Goal: Task Accomplishment & Management: Use online tool/utility

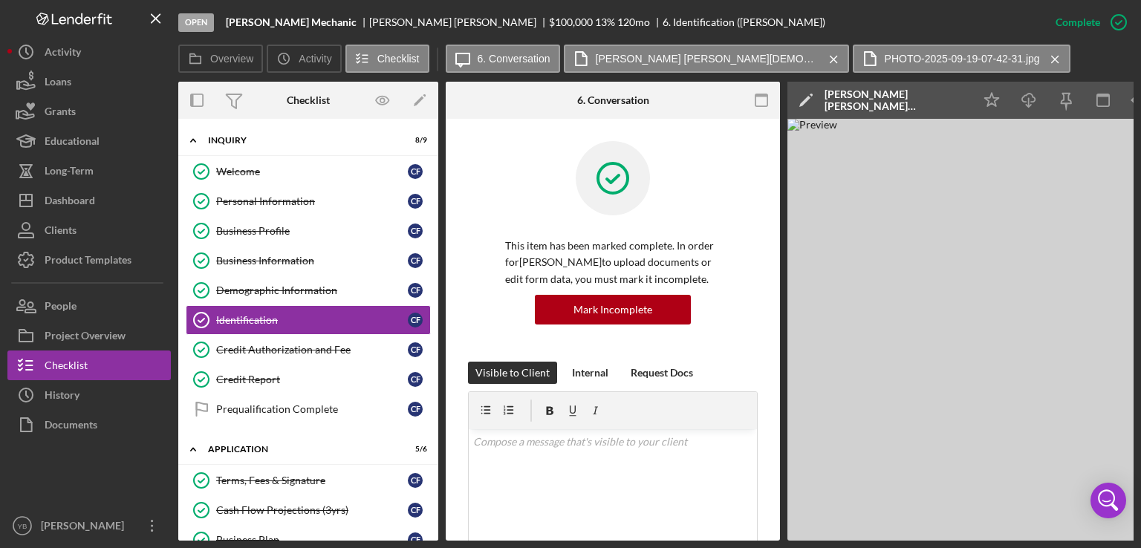
scroll to position [360, 0]
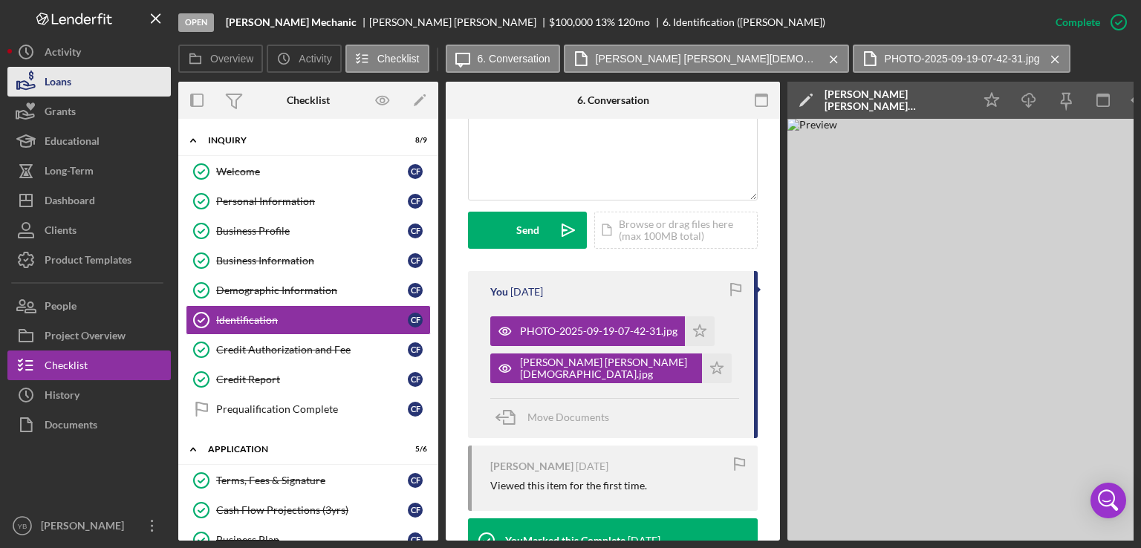
click at [80, 83] on button "Loans" at bounding box center [88, 82] width 163 height 30
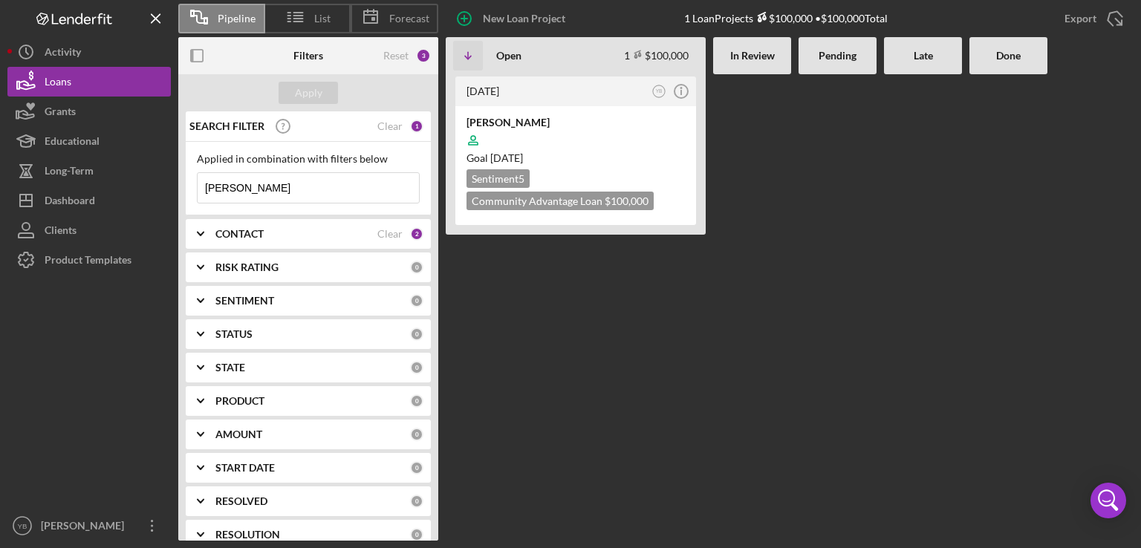
click at [264, 187] on input "[PERSON_NAME]" at bounding box center [308, 188] width 221 height 30
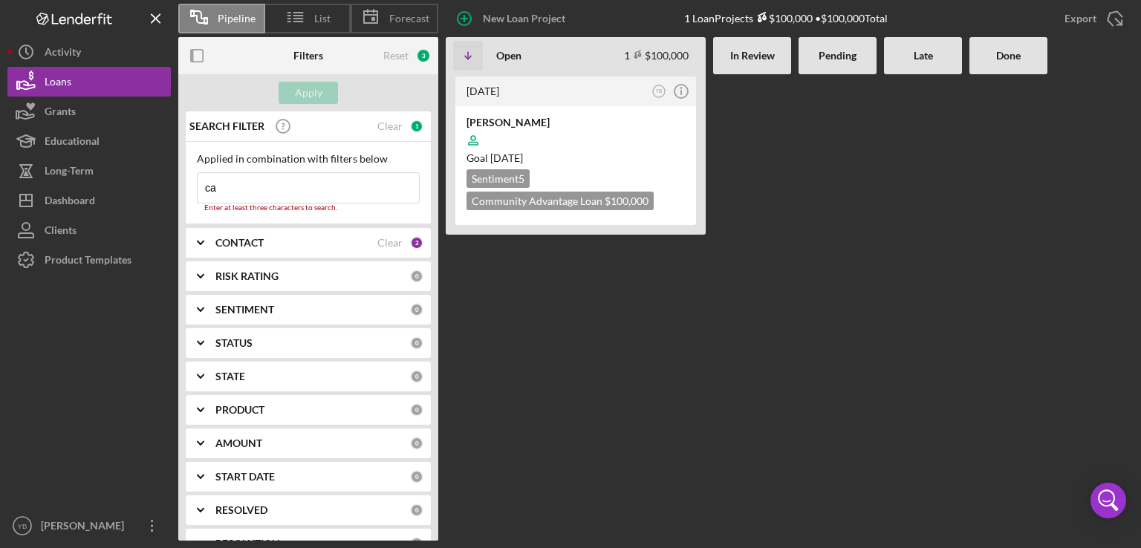
type input "c"
type input "gerasimo"
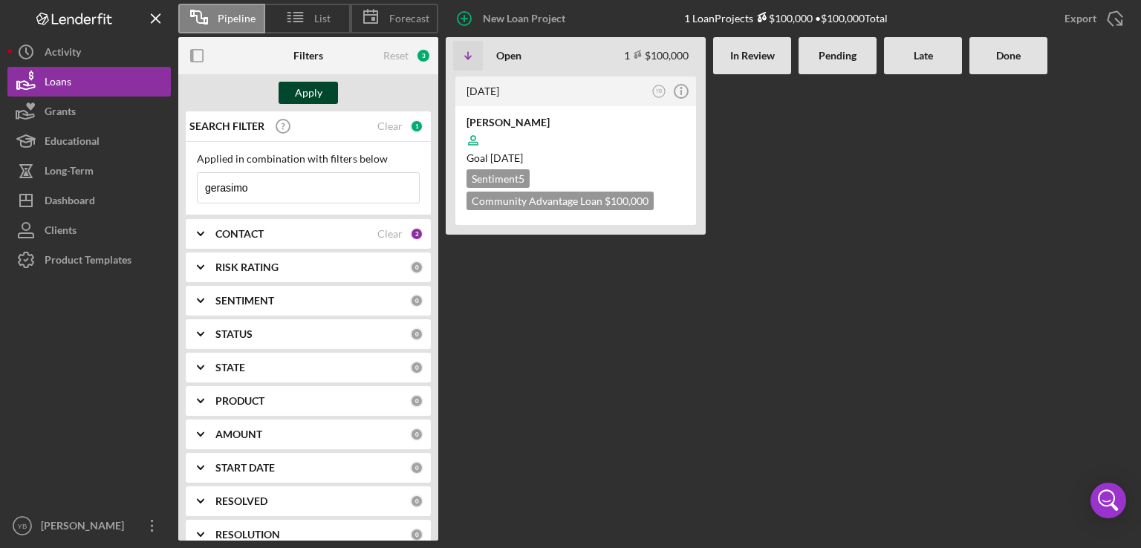
click at [314, 94] on div "Apply" at bounding box center [308, 93] width 27 height 22
click at [632, 137] on div at bounding box center [576, 140] width 218 height 28
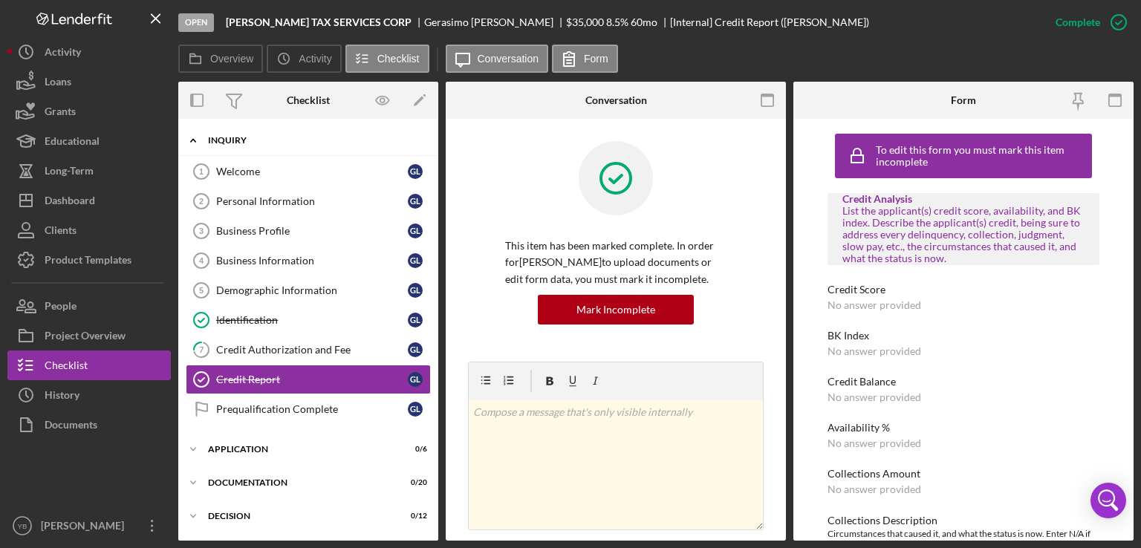
click at [236, 146] on div "Icon/Expander Inquiry 2 / 9" at bounding box center [308, 141] width 260 height 30
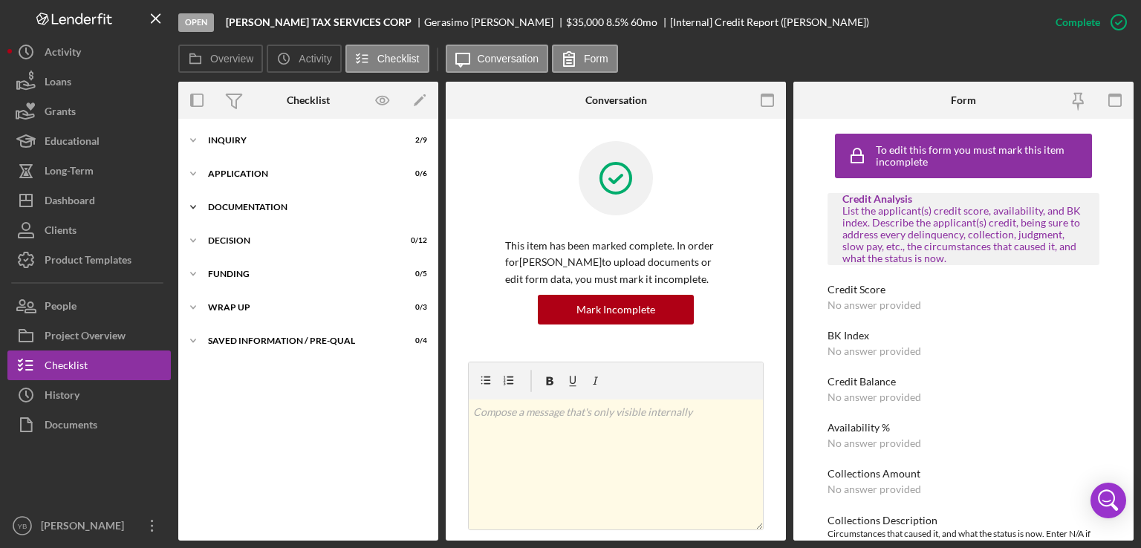
click at [247, 212] on div "Icon/Expander Documentation 0 / 20" at bounding box center [308, 207] width 260 height 30
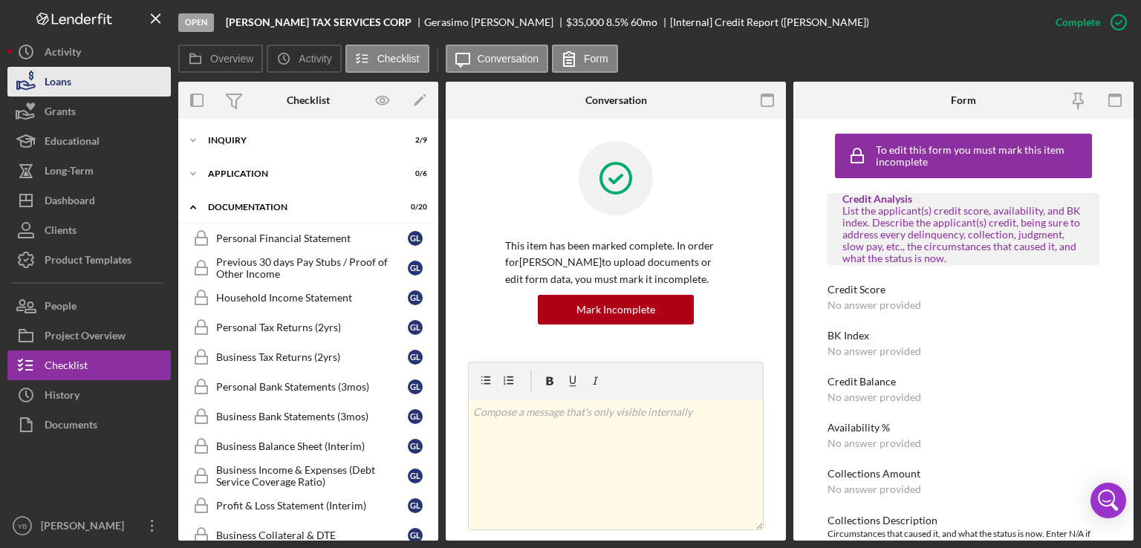
click at [77, 82] on button "Loans" at bounding box center [88, 82] width 163 height 30
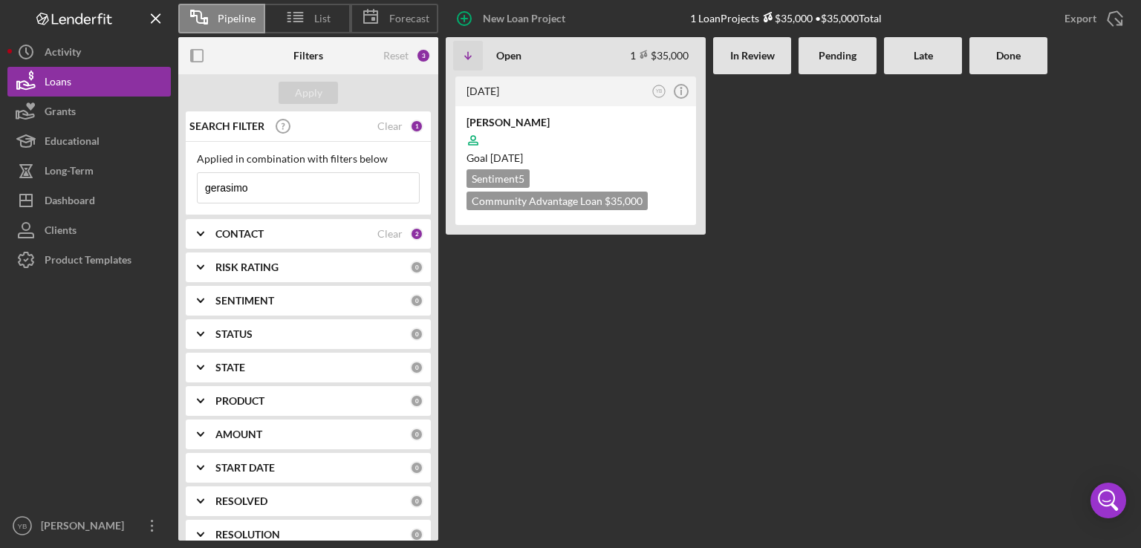
click at [271, 189] on input "gerasimo" at bounding box center [308, 188] width 221 height 30
type input "g"
type input "o"
type input "[PERSON_NAME]"
click at [310, 93] on div "Apply" at bounding box center [308, 93] width 27 height 22
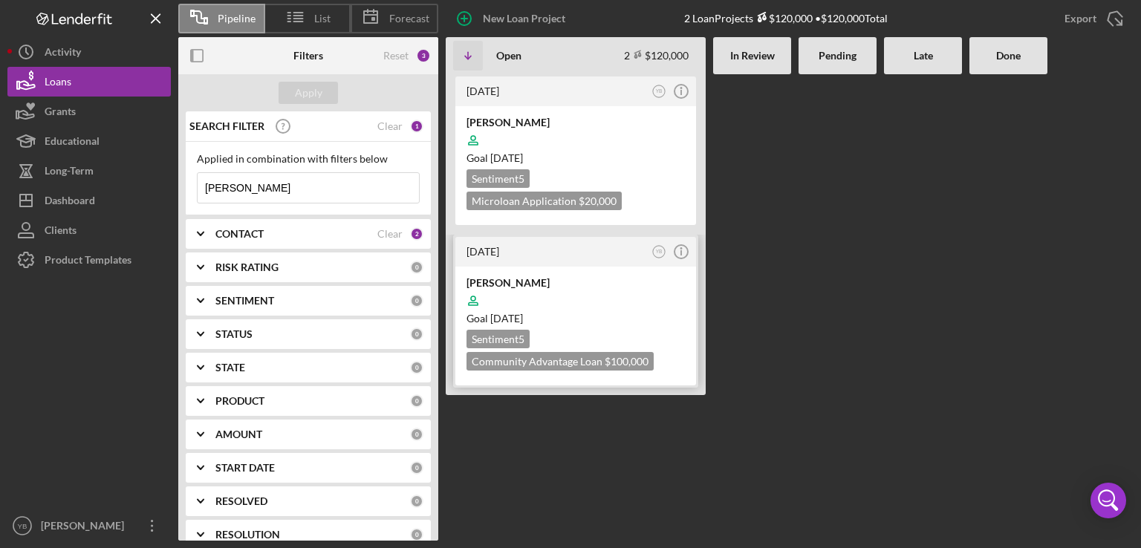
click at [571, 307] on div at bounding box center [576, 301] width 218 height 28
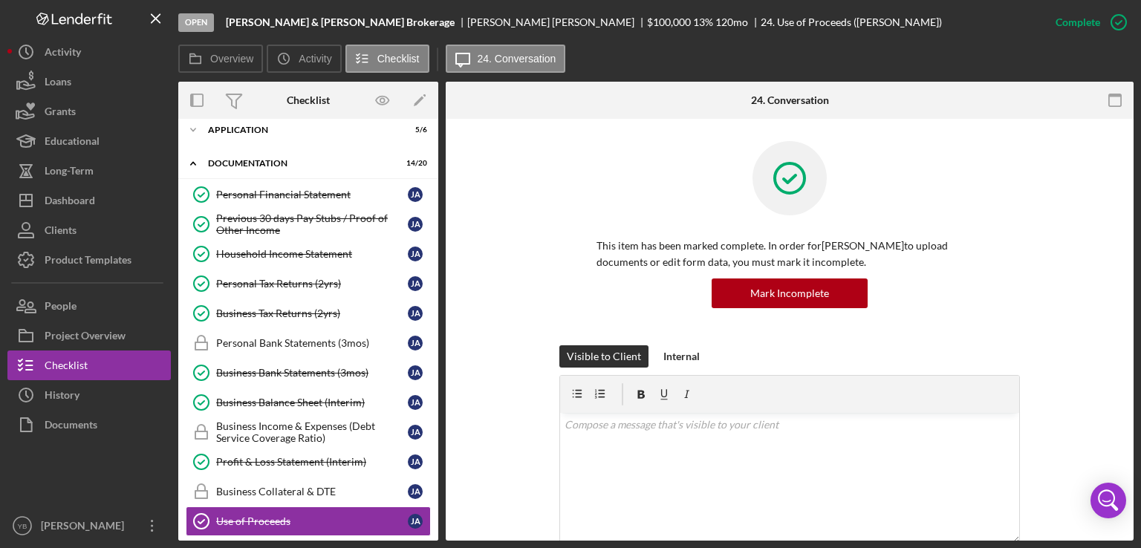
scroll to position [46, 0]
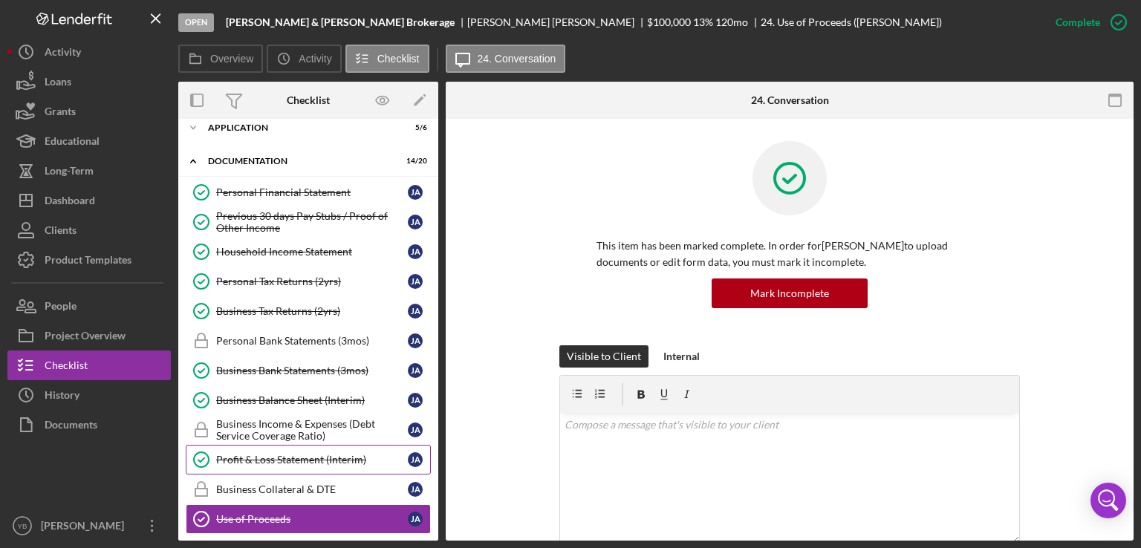
click at [280, 455] on div "Profit & Loss Statement (Interim)" at bounding box center [312, 460] width 192 height 12
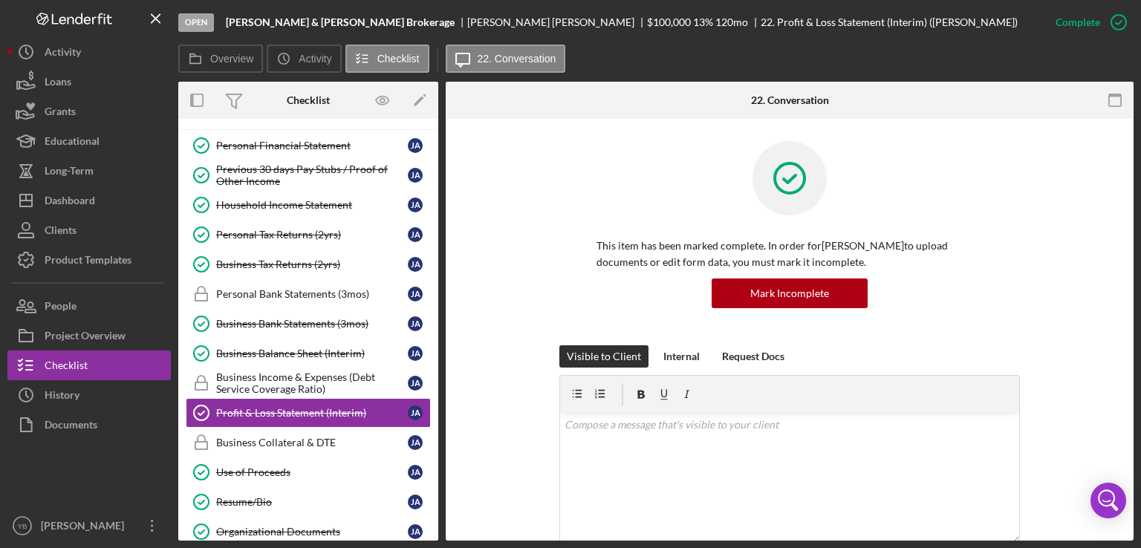
scroll to position [77, 0]
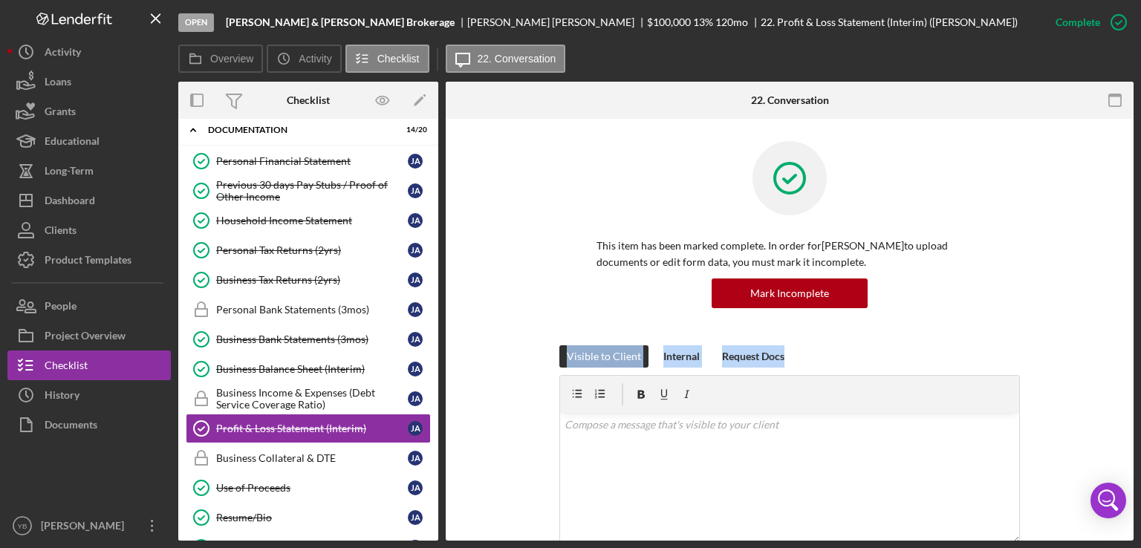
drag, startPoint x: 1134, startPoint y: 295, endPoint x: 1102, endPoint y: 387, distance: 97.3
click at [1102, 387] on div "Open [PERSON_NAME] & [PERSON_NAME] Brokerage [PERSON_NAME] $100,000 $100,000 13…" at bounding box center [570, 274] width 1141 height 548
click at [1102, 387] on div "Visible to Client Internal Request Docs v Color teal Color pink Remove color Ad…" at bounding box center [789, 479] width 643 height 269
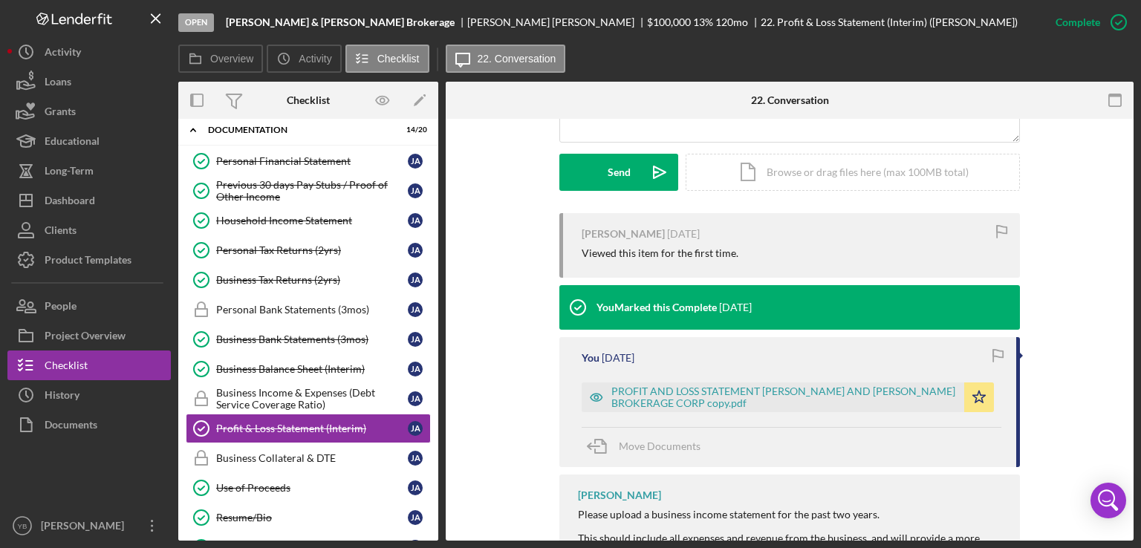
scroll to position [446, 0]
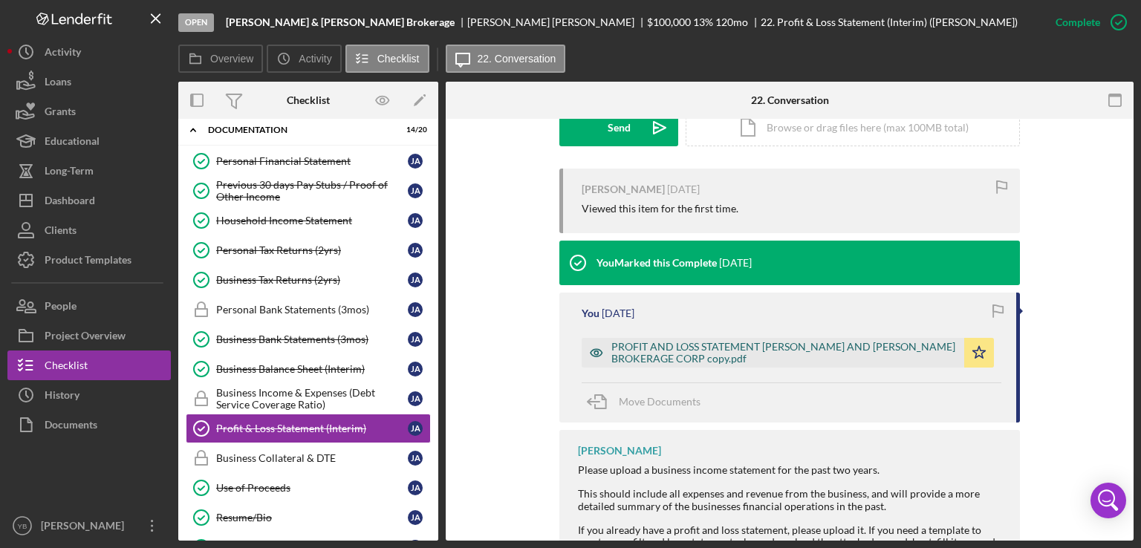
click at [730, 342] on div "PROFIT AND LOSS STATEMENT [PERSON_NAME] AND [PERSON_NAME] BROKERAGE CORP copy.p…" at bounding box center [783, 353] width 345 height 24
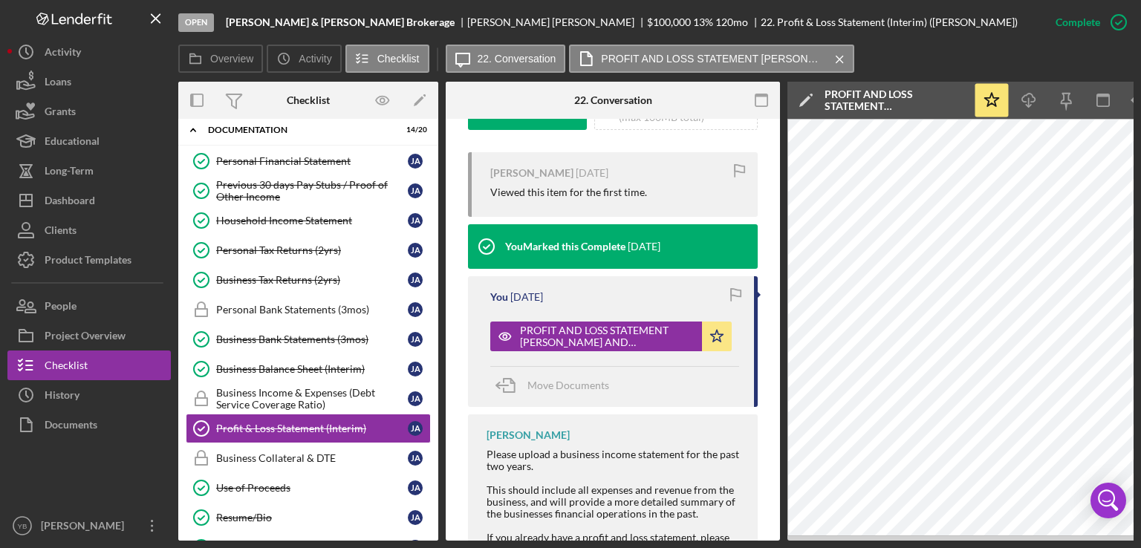
scroll to position [0, 99]
